Goal: Find specific page/section: Find specific page/section

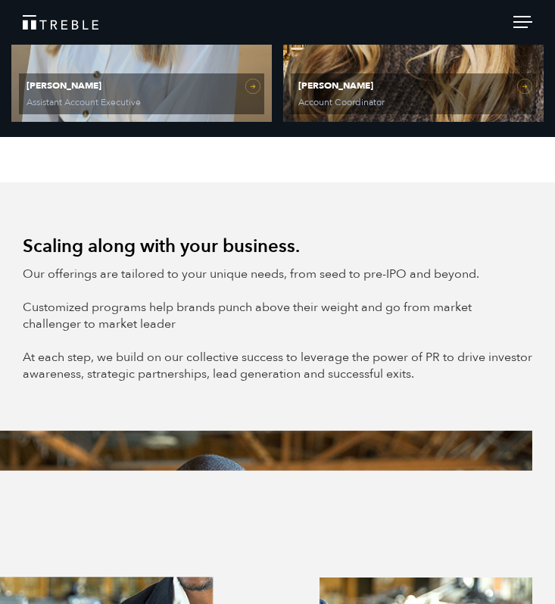
scroll to position [2925, 0]
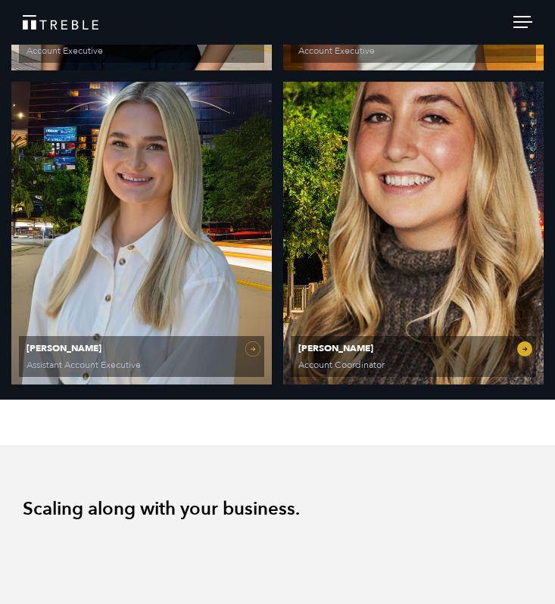
click at [388, 245] on link "[PERSON_NAME] Account Coordinator" at bounding box center [413, 233] width 261 height 303
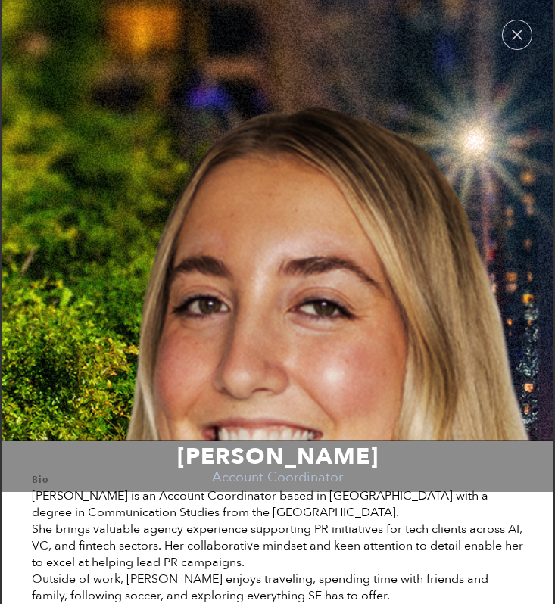
scroll to position [80, 0]
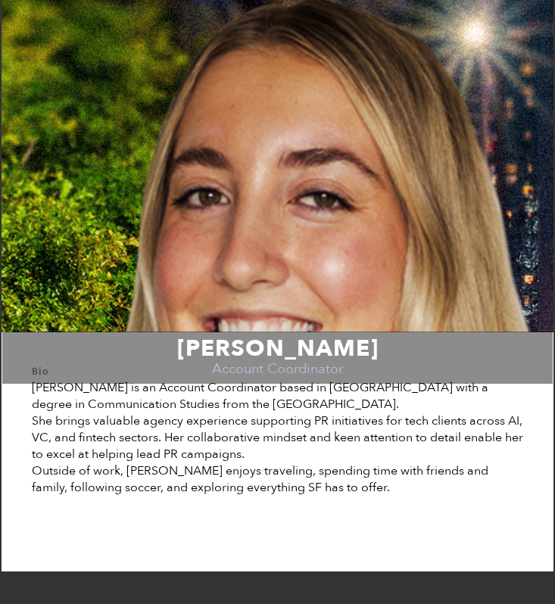
drag, startPoint x: 307, startPoint y: 526, endPoint x: 225, endPoint y: 495, distance: 88.2
click at [225, 495] on div "Outside of work, [PERSON_NAME] enjoys traveling, spending time with friends and…" at bounding box center [277, 479] width 491 height 33
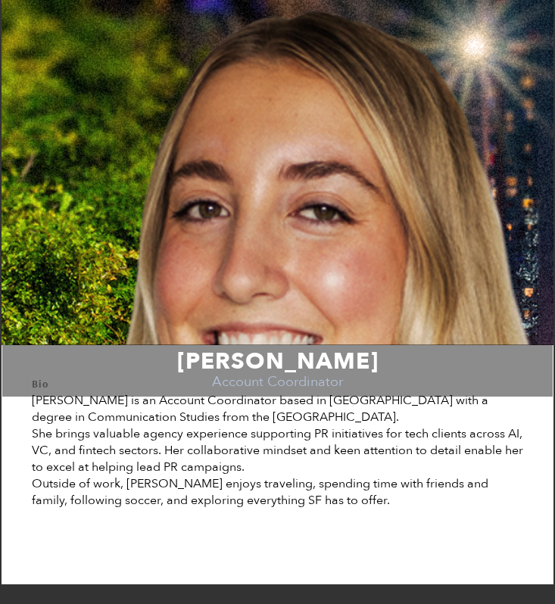
drag, startPoint x: 254, startPoint y: 488, endPoint x: 99, endPoint y: 468, distance: 155.7
click at [99, 468] on div "She brings valuable agency experience supporting PR initiatives for tech client…" at bounding box center [277, 451] width 491 height 50
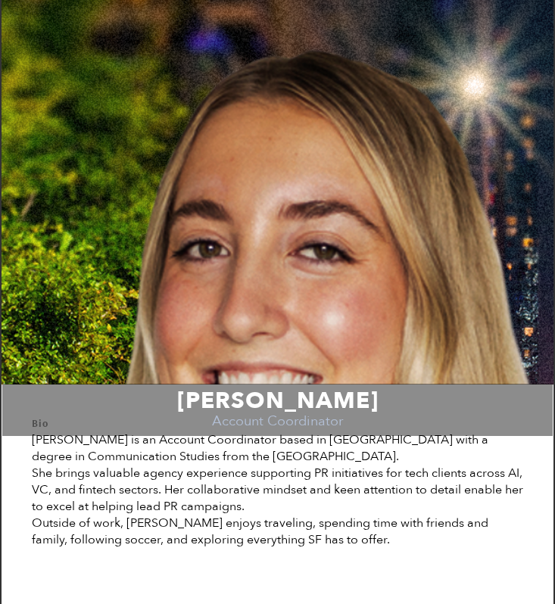
scroll to position [54, 0]
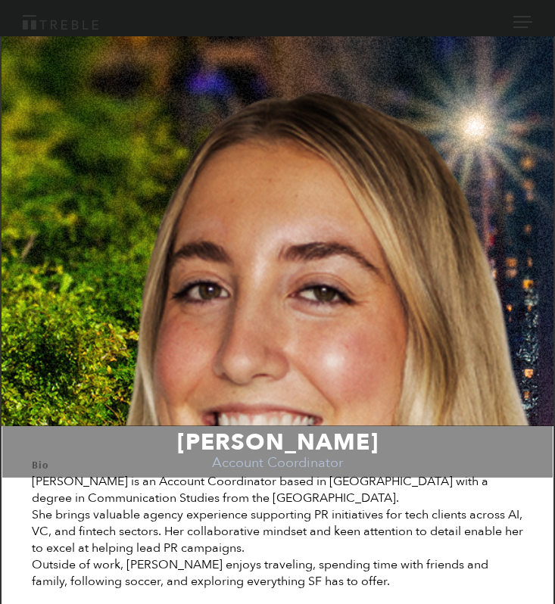
drag, startPoint x: 34, startPoint y: 445, endPoint x: 126, endPoint y: 480, distance: 98.7
click at [126, 481] on div "[PERSON_NAME] is an Account Coordinator based in [GEOGRAPHIC_DATA] with a degre…" at bounding box center [277, 489] width 491 height 33
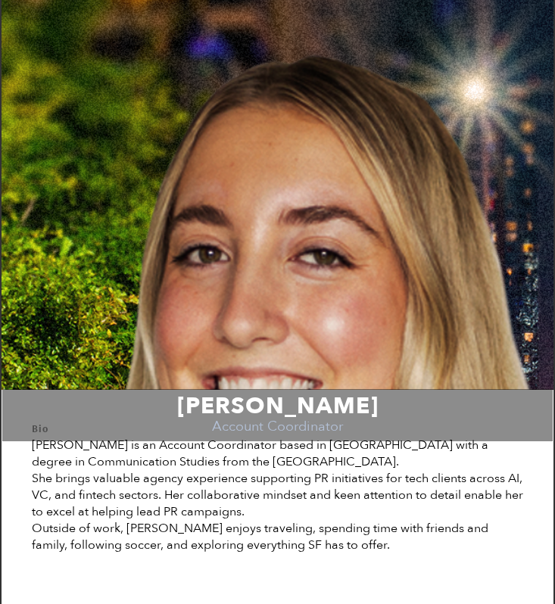
click at [245, 513] on div "She brings valuable agency experience supporting PR initiatives for tech client…" at bounding box center [277, 495] width 491 height 50
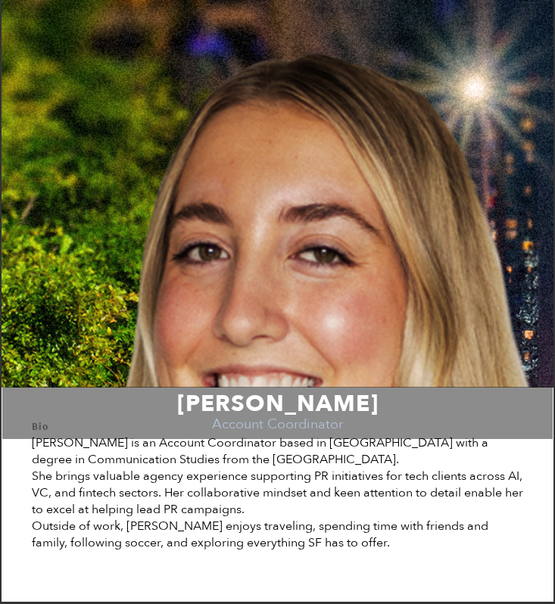
drag, startPoint x: 236, startPoint y: 513, endPoint x: 156, endPoint y: 511, distance: 80.3
click at [155, 511] on div "She brings valuable agency experience supporting PR initiatives for tech client…" at bounding box center [277, 493] width 491 height 50
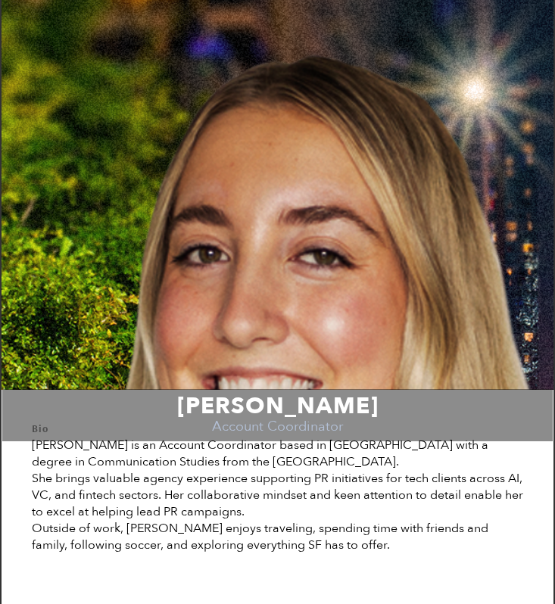
click at [156, 511] on div "She brings valuable agency experience supporting PR initiatives for tech client…" at bounding box center [277, 495] width 491 height 50
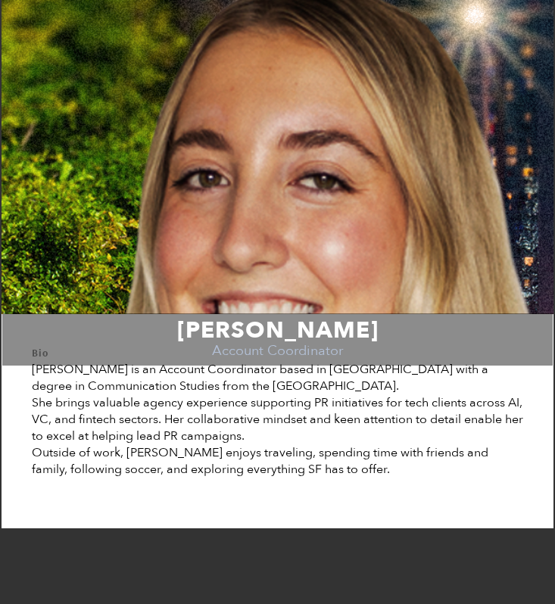
drag, startPoint x: 333, startPoint y: 556, endPoint x: 8, endPoint y: 476, distance: 335.2
click at [8, 476] on td "Bio [PERSON_NAME] is an Account Coordinator based in [GEOGRAPHIC_DATA] with a d…" at bounding box center [278, 403] width 552 height 179
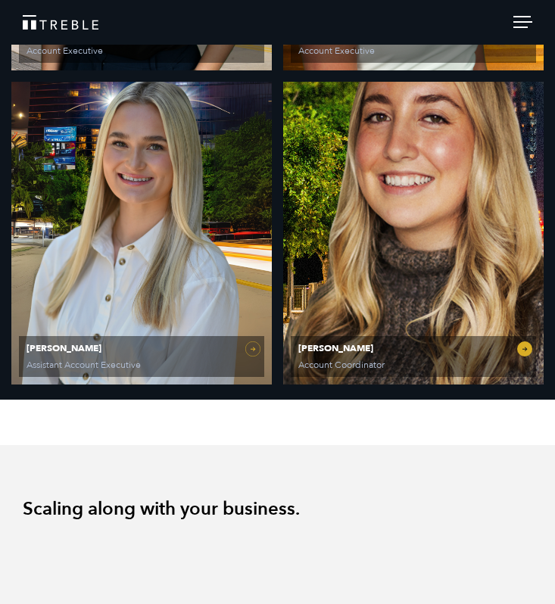
click at [373, 356] on span "[PERSON_NAME] Account Coordinator" at bounding box center [413, 356] width 245 height 41
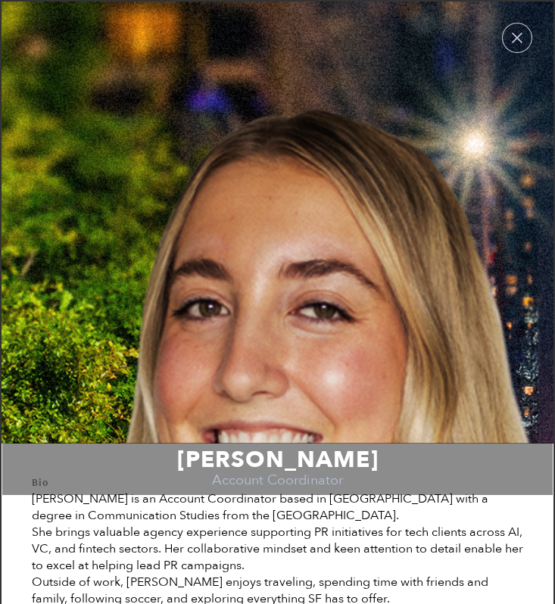
scroll to position [3, 0]
